Goal: Task Accomplishment & Management: Manage account settings

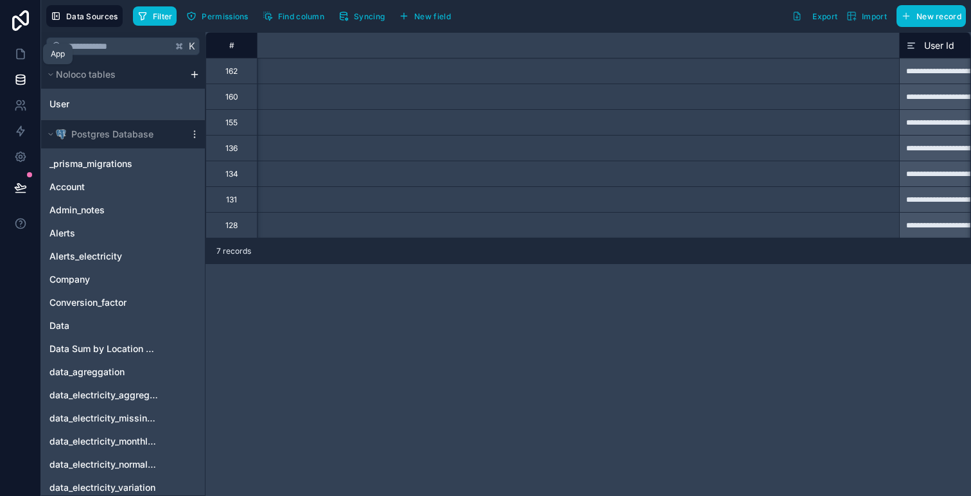
scroll to position [0, 949]
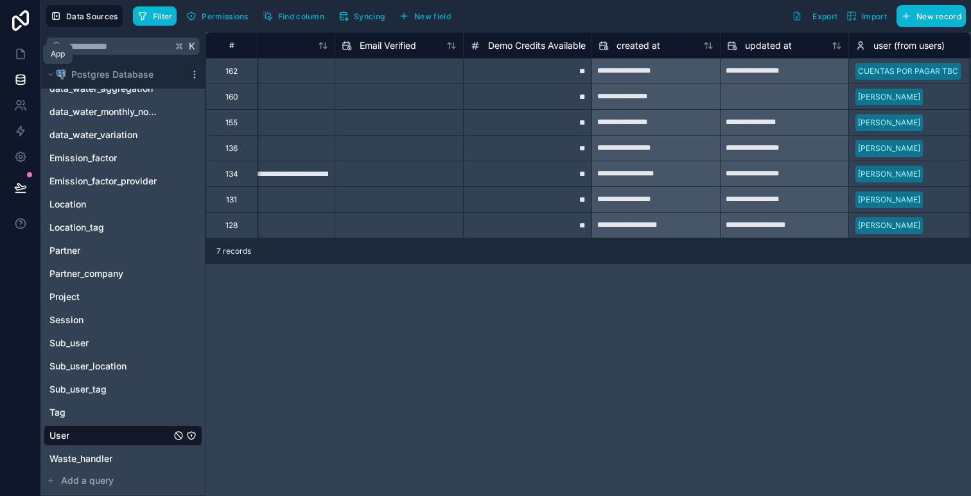
click at [18, 58] on icon at bounding box center [20, 54] width 13 height 13
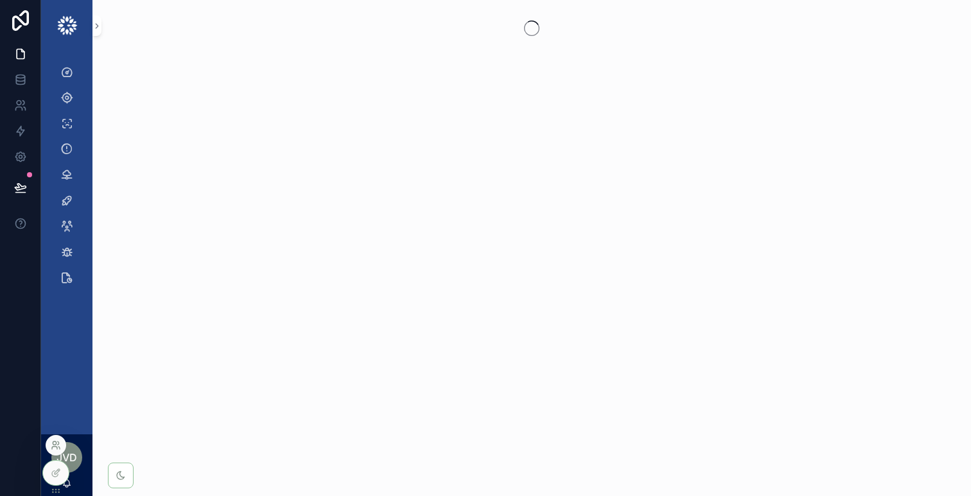
click at [55, 448] on icon at bounding box center [56, 445] width 10 height 10
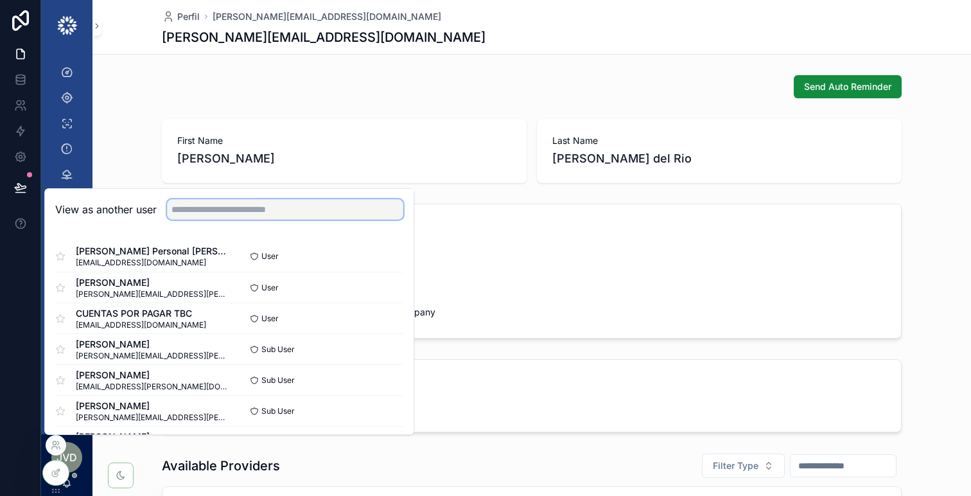
click at [203, 206] on input "text" at bounding box center [285, 209] width 236 height 21
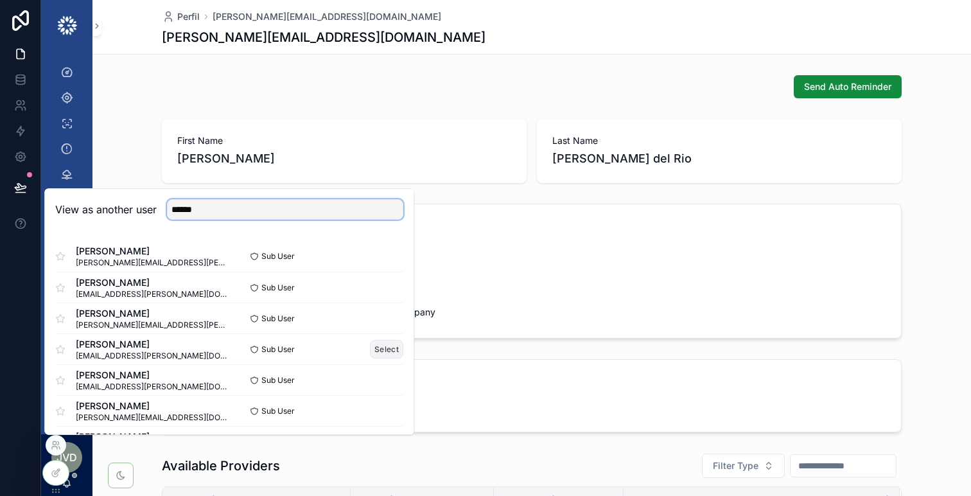
type input "******"
click at [379, 346] on button "Select" at bounding box center [386, 349] width 33 height 19
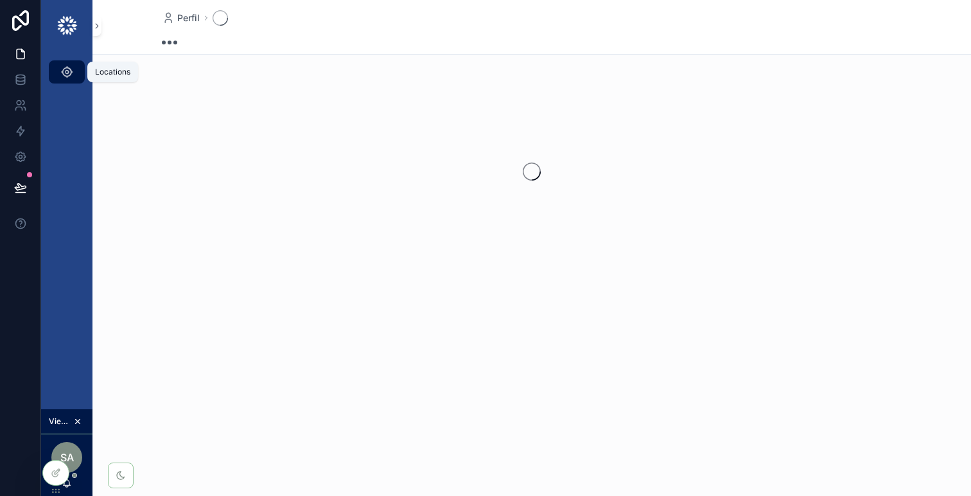
click at [65, 75] on icon "scrollable content" at bounding box center [66, 71] width 13 height 13
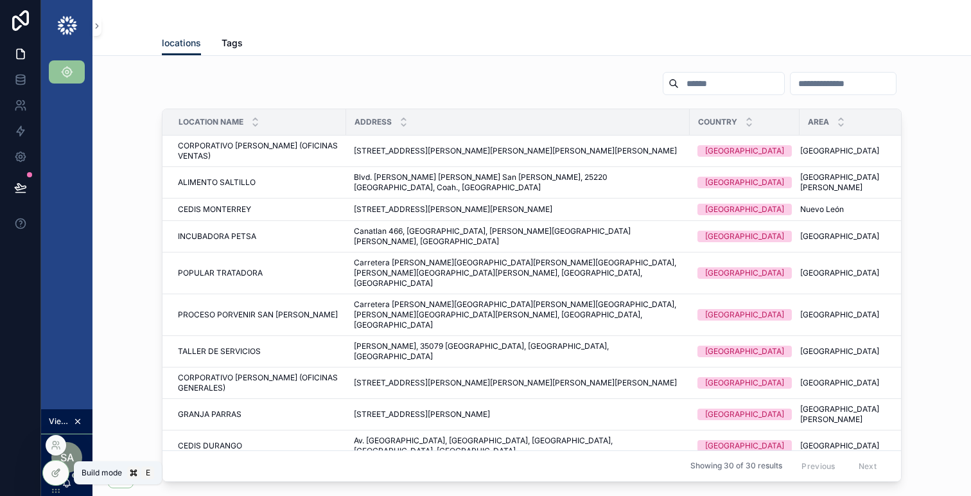
click at [58, 469] on icon at bounding box center [58, 469] width 1 height 1
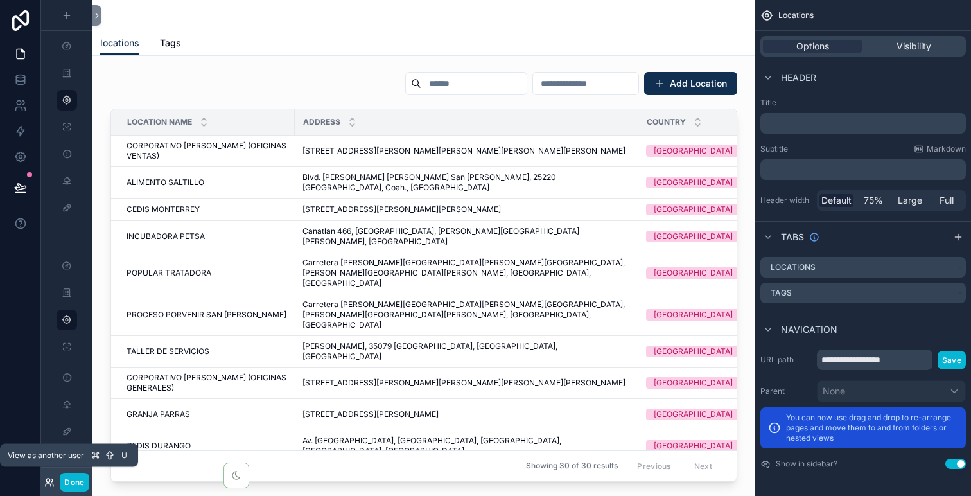
click at [49, 484] on icon at bounding box center [49, 482] width 10 height 10
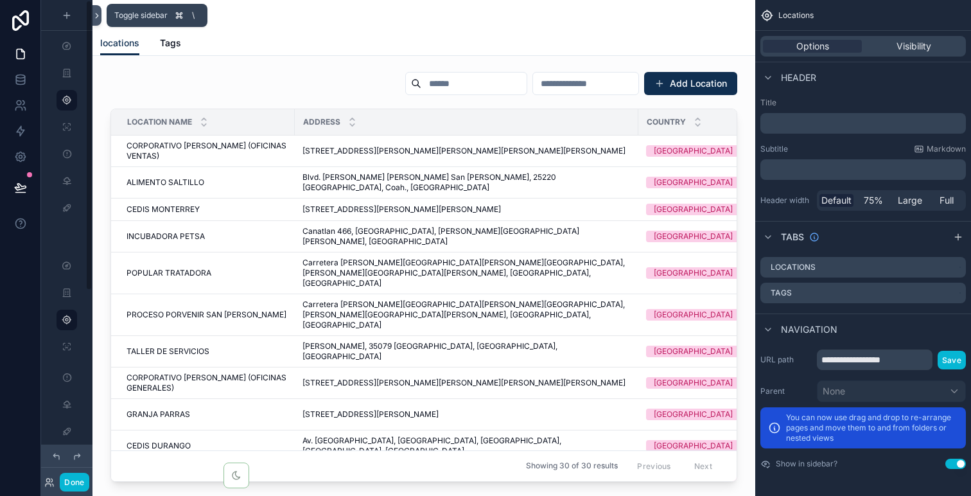
click at [100, 13] on icon at bounding box center [96, 16] width 9 height 10
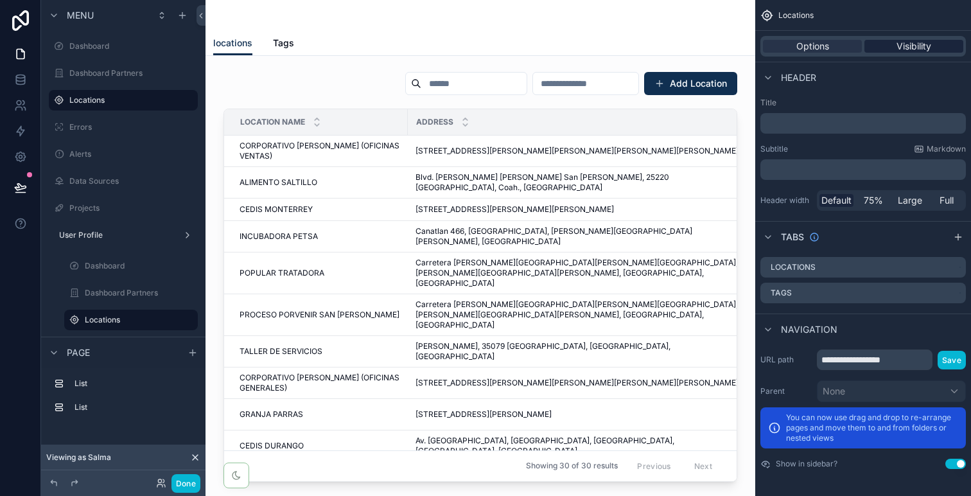
click at [926, 44] on span "Visibility" at bounding box center [913, 46] width 35 height 13
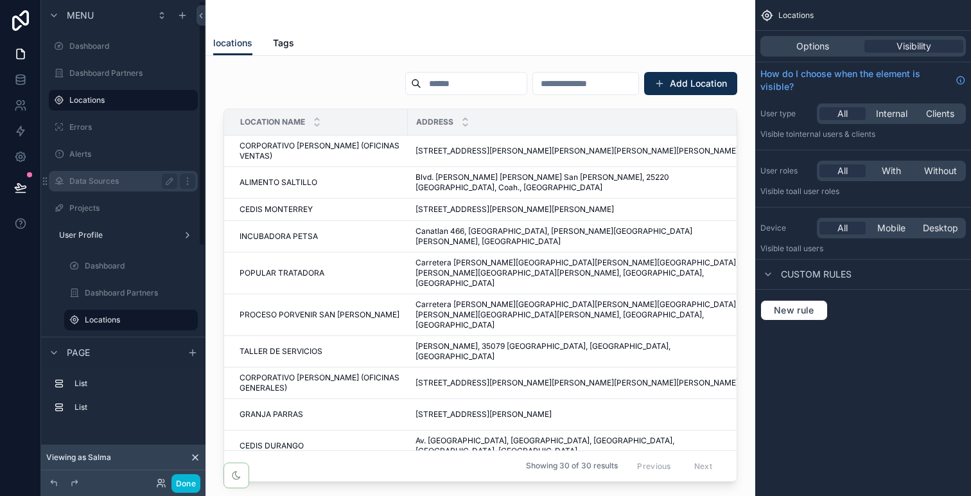
click at [109, 178] on label "Data Sources" at bounding box center [120, 181] width 103 height 10
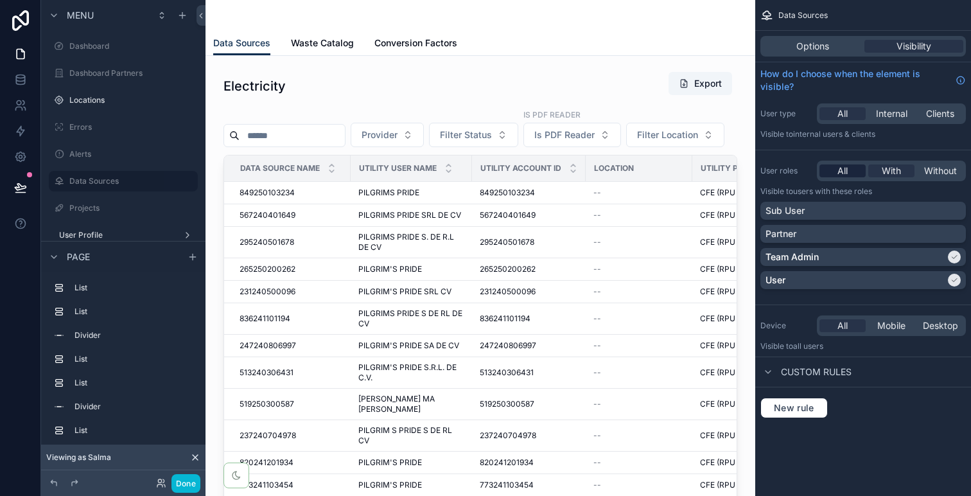
click at [842, 170] on span "All" at bounding box center [842, 170] width 10 height 13
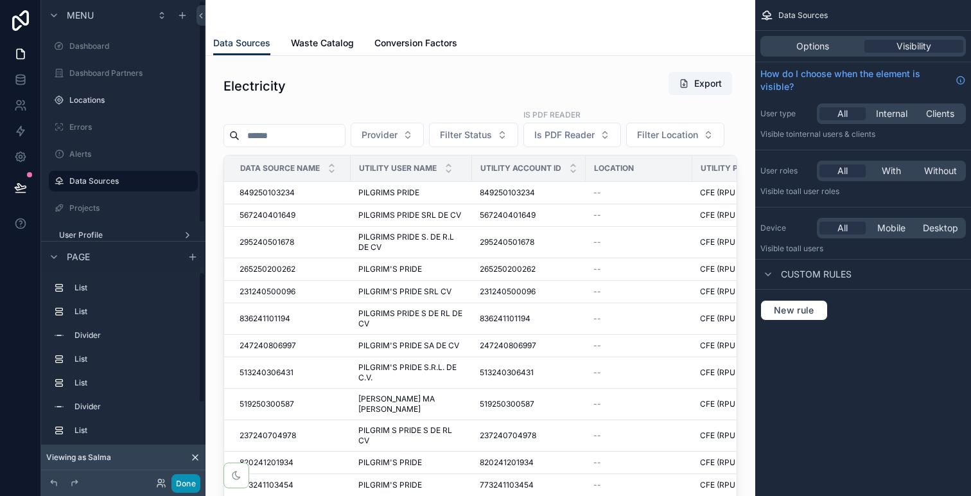
click at [184, 482] on button "Done" at bounding box center [185, 483] width 29 height 19
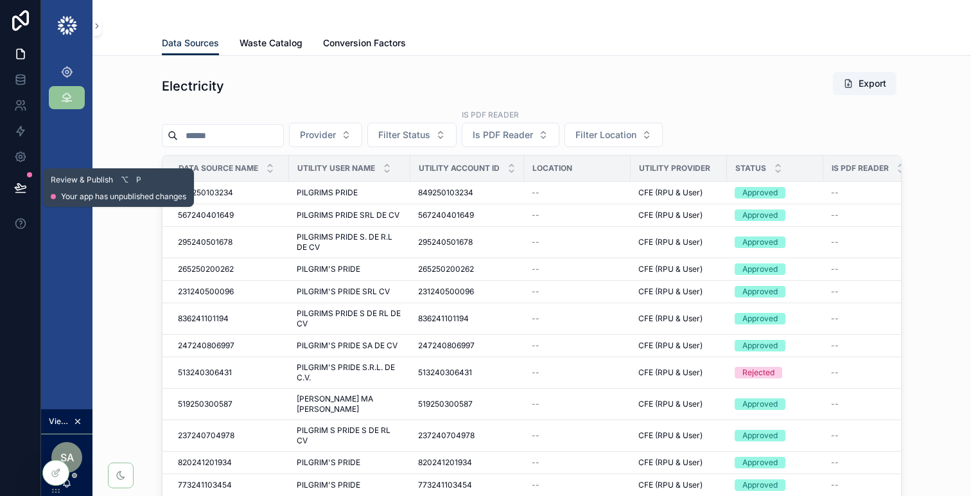
click at [21, 186] on icon at bounding box center [20, 187] width 11 height 6
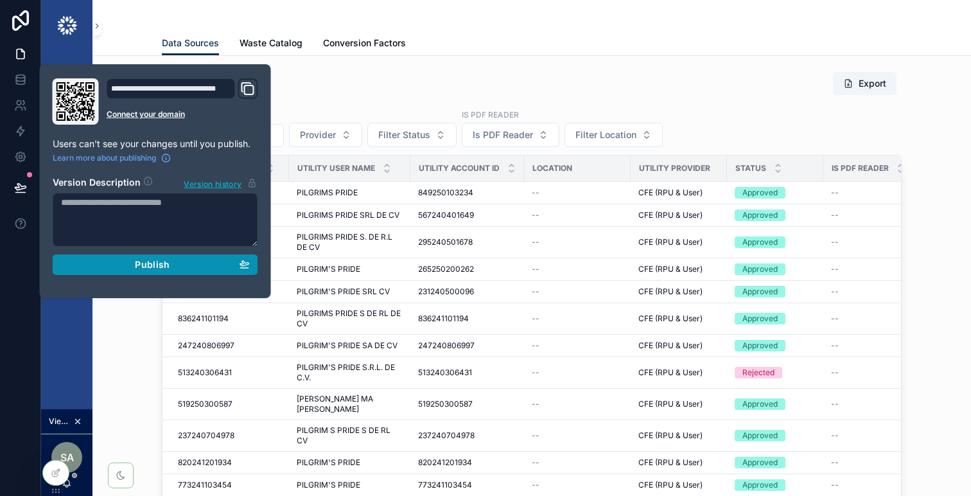
click at [149, 261] on span "Publish" at bounding box center [152, 265] width 35 height 12
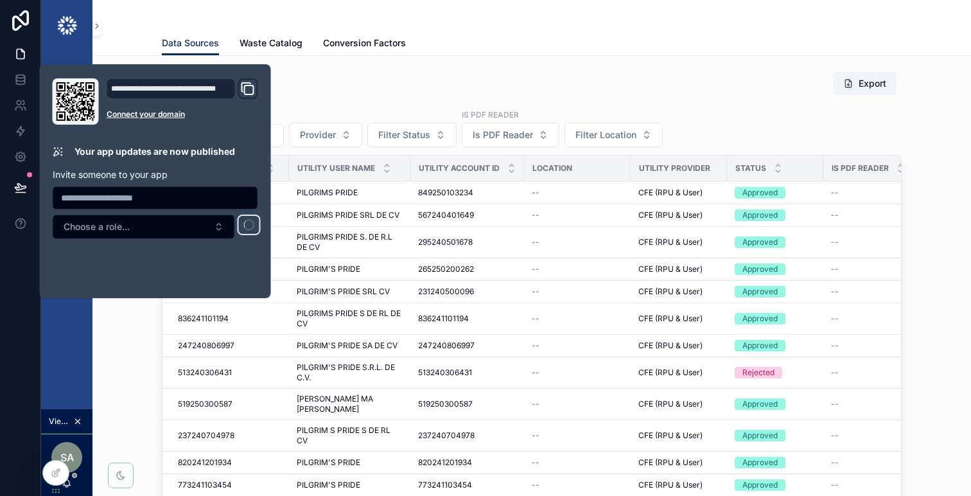
click at [516, 82] on div "Electricity Export" at bounding box center [531, 86] width 739 height 30
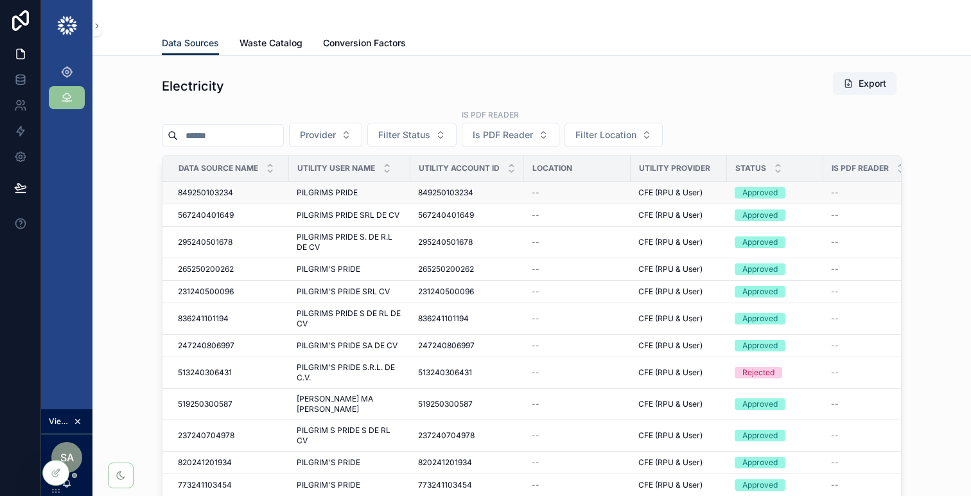
click at [264, 195] on div "849250103234 849250103234" at bounding box center [229, 192] width 103 height 10
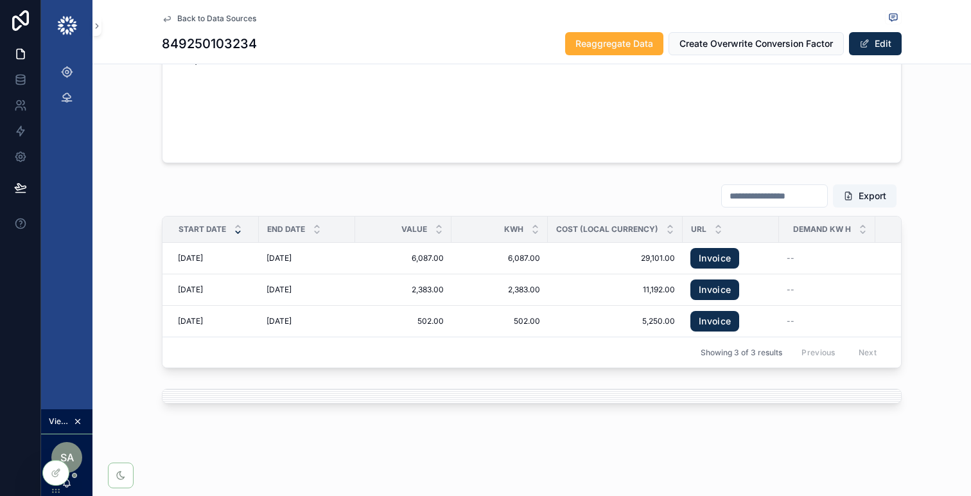
scroll to position [1180, 0]
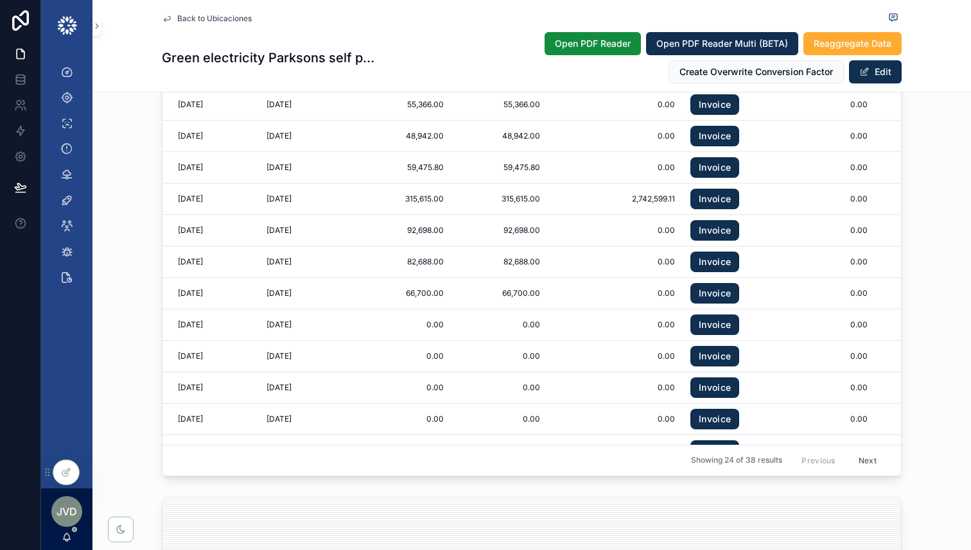
scroll to position [2156, 0]
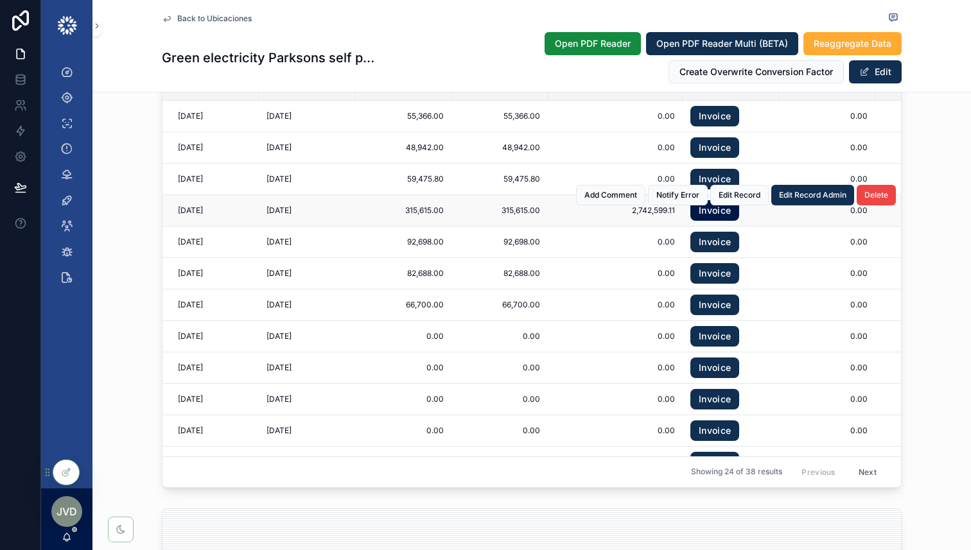
click at [717, 209] on link "Invoice" at bounding box center [714, 210] width 49 height 21
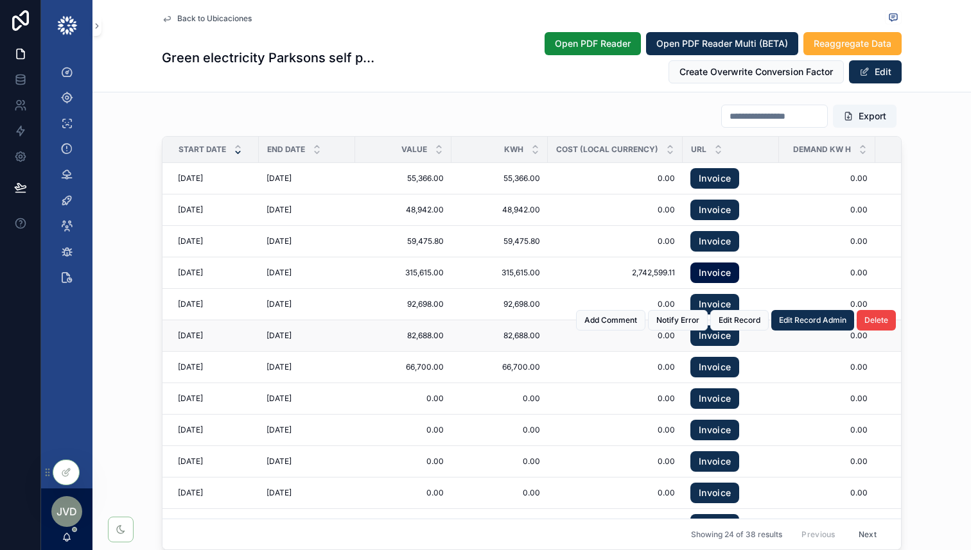
scroll to position [2091, 0]
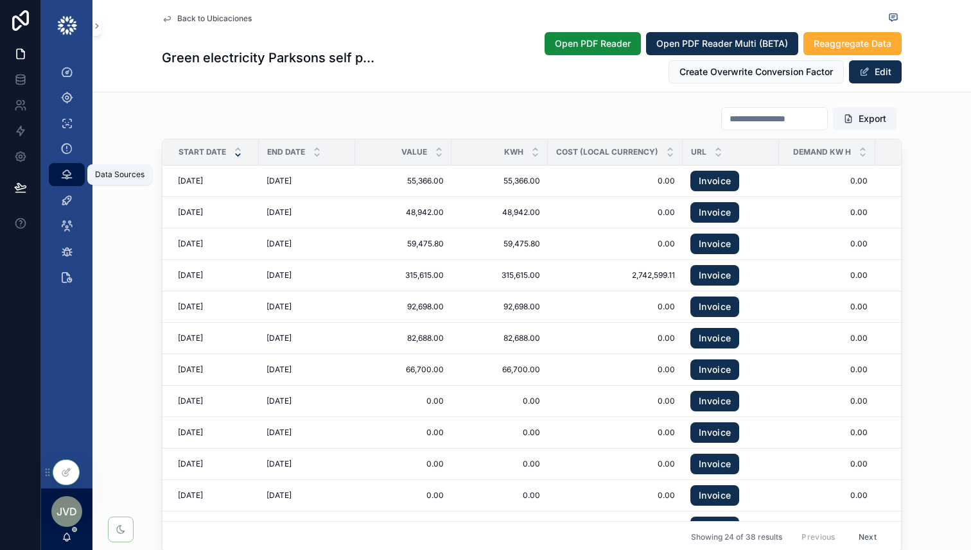
click at [61, 182] on div "Data Sources" at bounding box center [66, 174] width 21 height 21
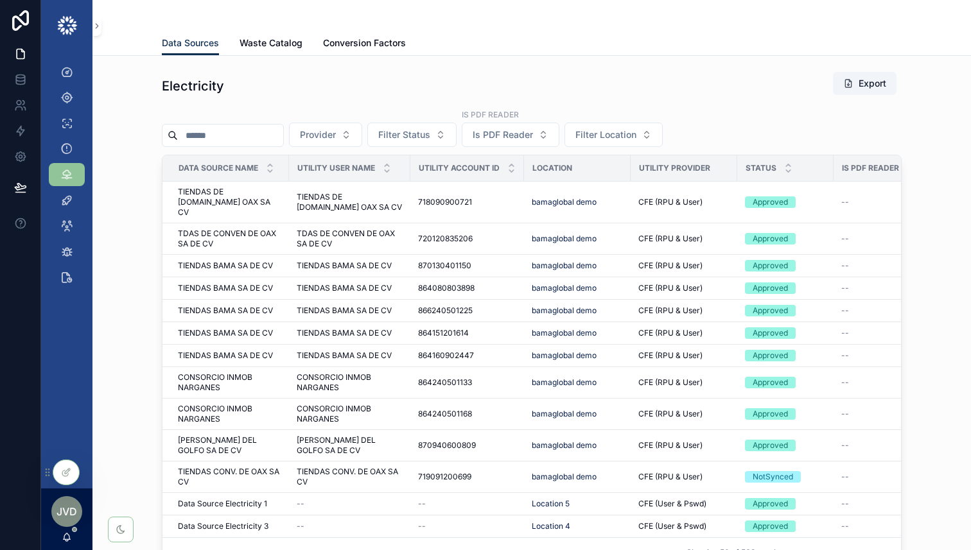
click at [216, 135] on input "scrollable content" at bounding box center [230, 135] width 105 height 18
paste input "**********"
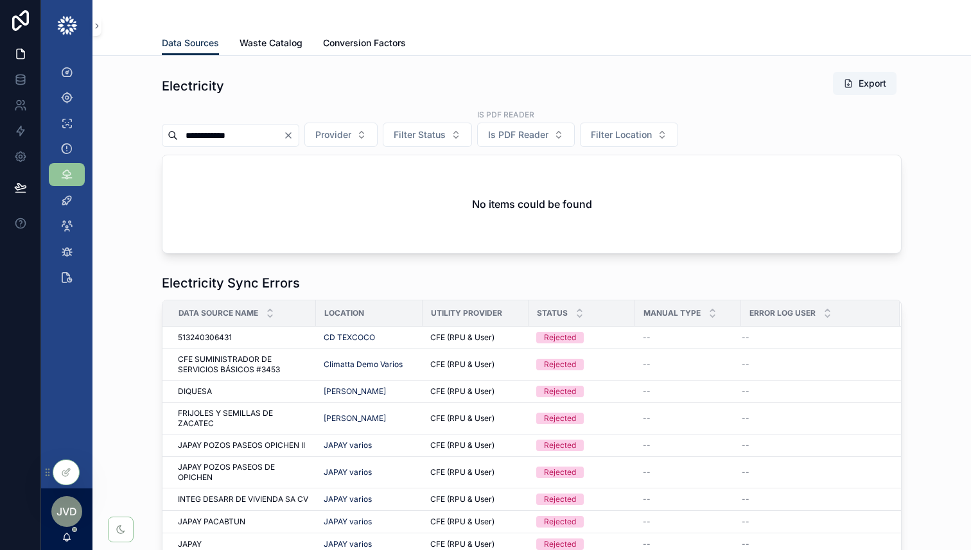
type input "**********"
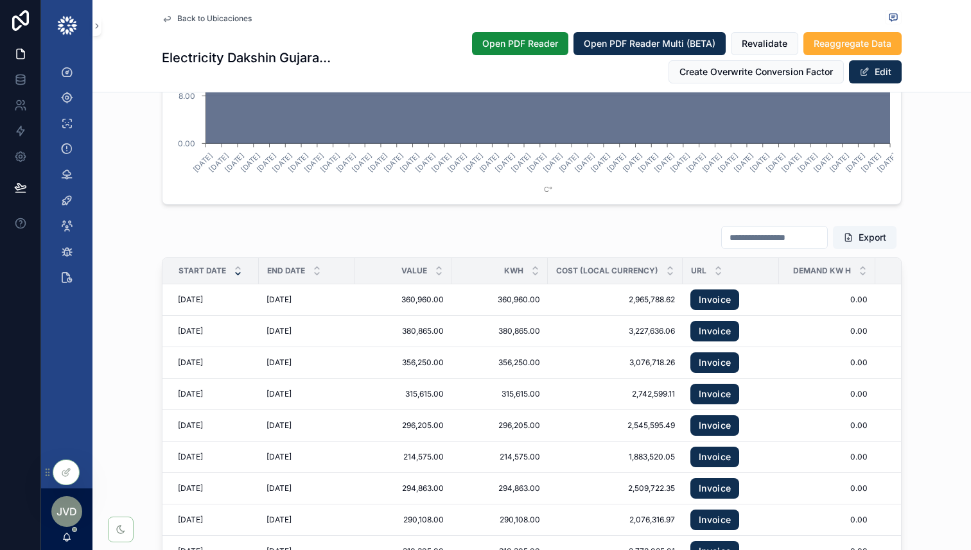
scroll to position [1942, 0]
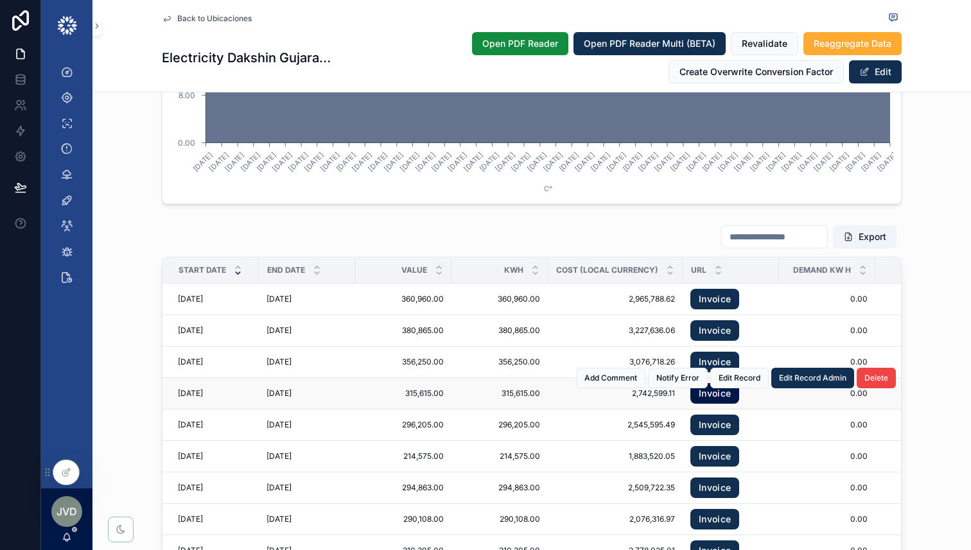
click at [711, 397] on link "Invoice" at bounding box center [714, 393] width 49 height 21
